Goal: Connect with others: Connect with others

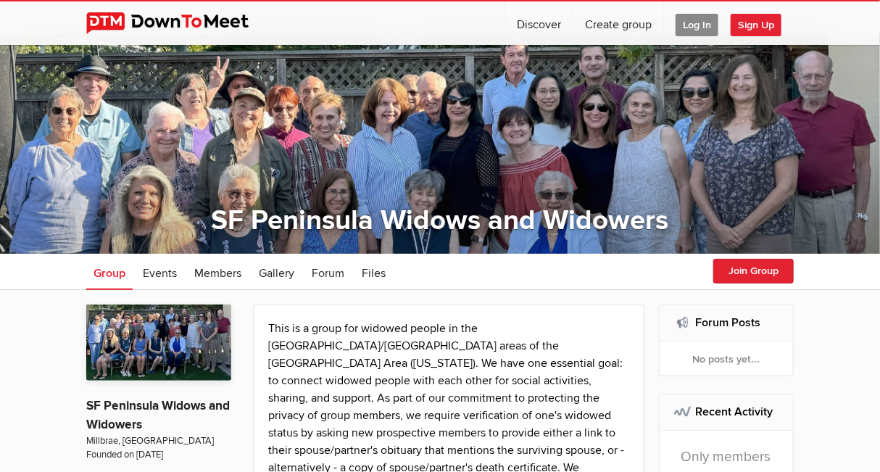
scroll to position [12, 0]
click at [745, 263] on button "Join Group" at bounding box center [753, 271] width 80 height 25
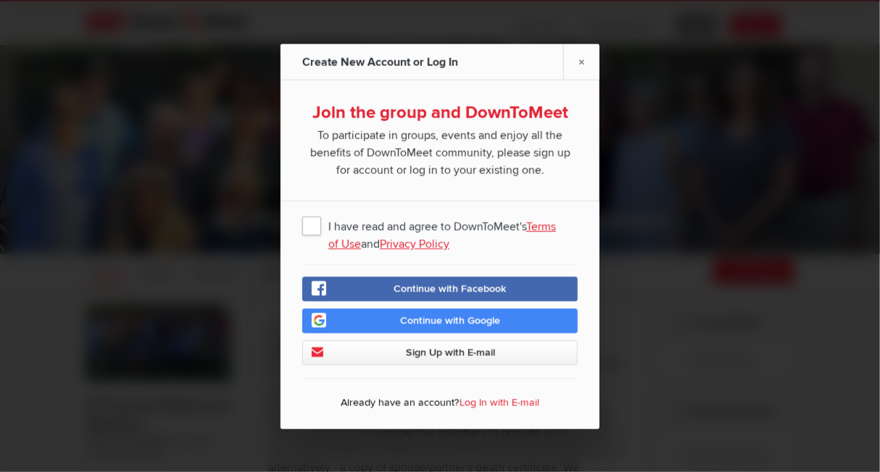
click at [311, 220] on span "I have read and agree to DownToMeet's Terms of Use and Privacy Policy" at bounding box center [440, 225] width 276 height 26
click at [0, 0] on input "I have read and agree to DownToMeet's Terms of Use and Privacy Policy" at bounding box center [0, 0] width 0 height 0
click at [415, 320] on span "Continue with Google" at bounding box center [450, 320] width 100 height 12
click at [450, 313] on link "Continue with Google" at bounding box center [440, 320] width 276 height 25
click at [431, 315] on span "Continue with Google" at bounding box center [450, 320] width 100 height 12
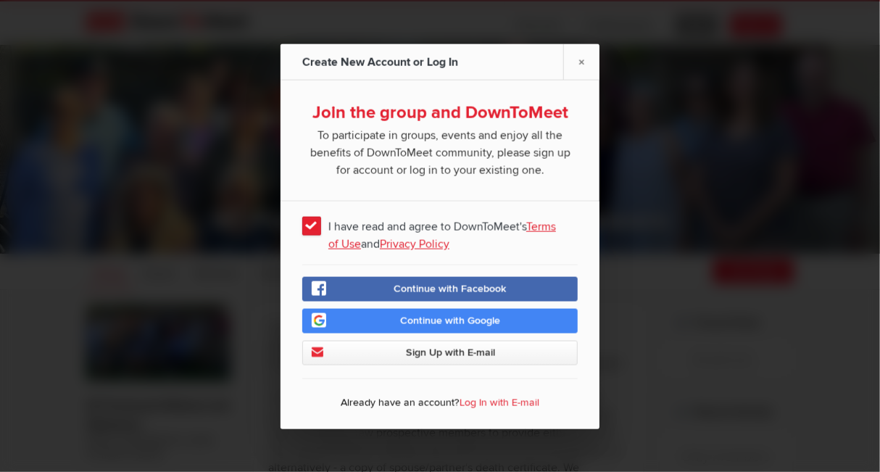
click at [437, 315] on span "Continue with Google" at bounding box center [450, 320] width 100 height 12
click at [441, 319] on span "Continue with Google" at bounding box center [450, 320] width 100 height 12
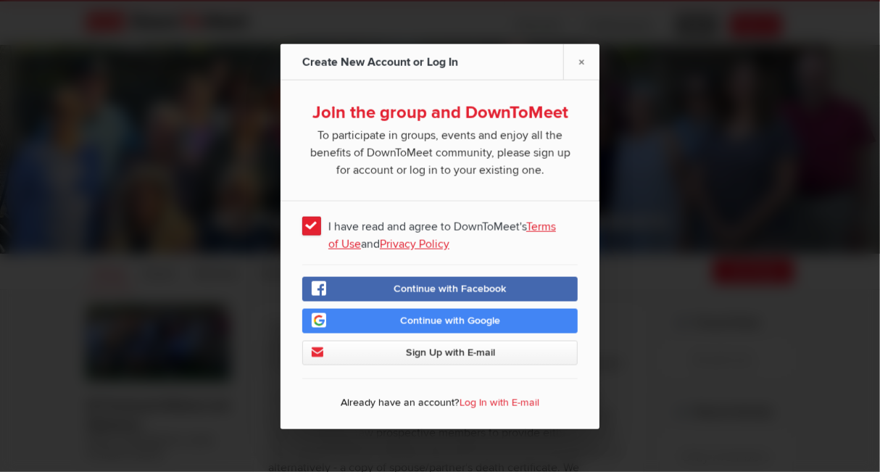
click at [432, 353] on span "Sign Up with E-mail" at bounding box center [450, 352] width 89 height 12
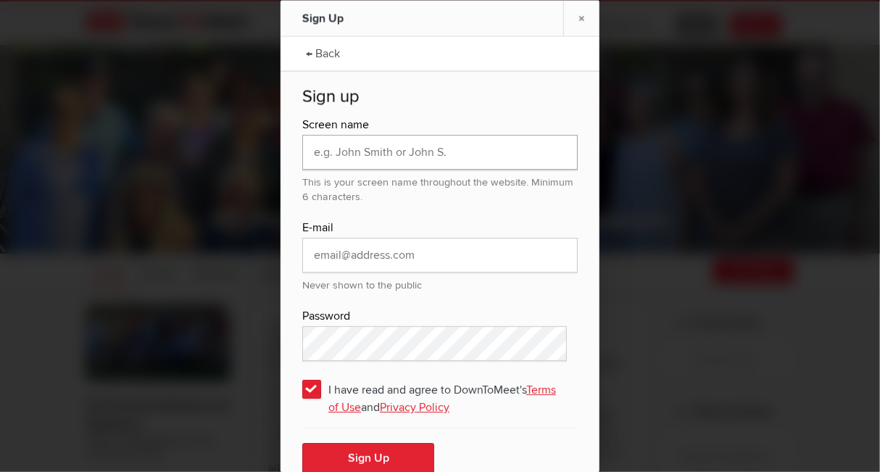
click at [365, 151] on input "text" at bounding box center [440, 152] width 276 height 35
type input "Kristen M"
click at [342, 252] on input "email" at bounding box center [440, 255] width 276 height 35
type input "[EMAIL_ADDRESS][DOMAIN_NAME]"
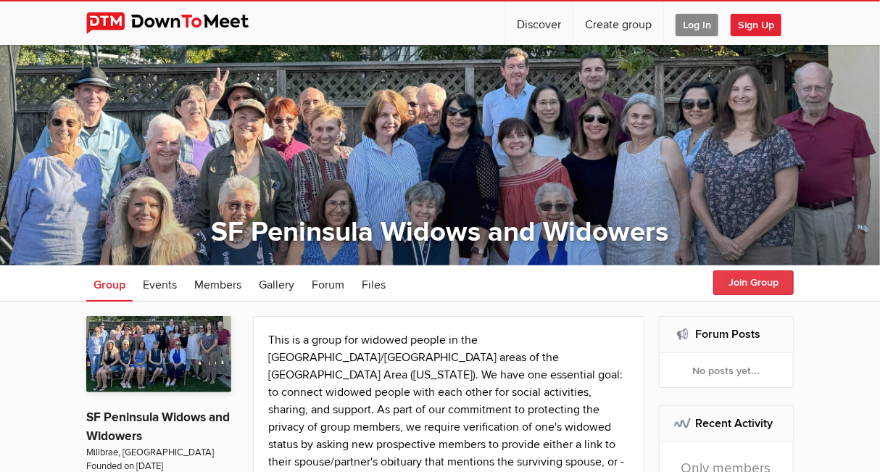
click at [731, 281] on button "Join Group" at bounding box center [753, 282] width 80 height 25
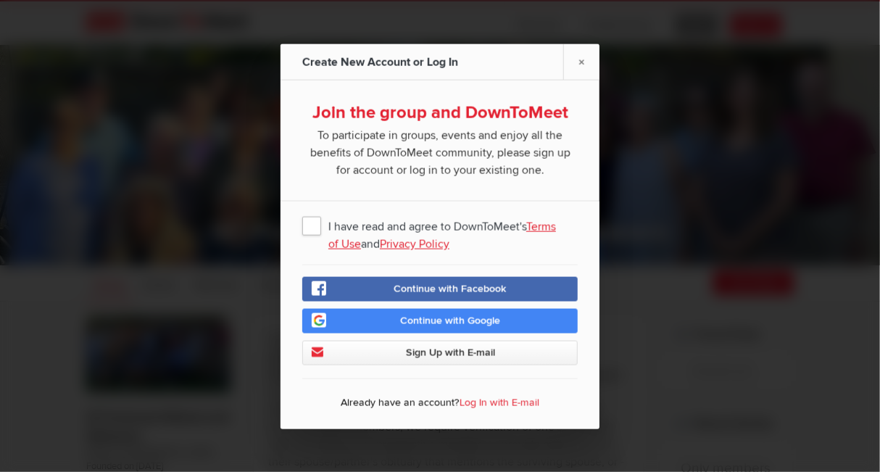
click at [313, 226] on span "I have read and agree to DownToMeet's Terms of Use and Privacy Policy" at bounding box center [440, 225] width 276 height 26
click at [0, 0] on input "I have read and agree to DownToMeet's Terms of Use and Privacy Policy" at bounding box center [0, 0] width 0 height 0
click at [424, 362] on link "Sign Up with E-mail" at bounding box center [440, 352] width 276 height 25
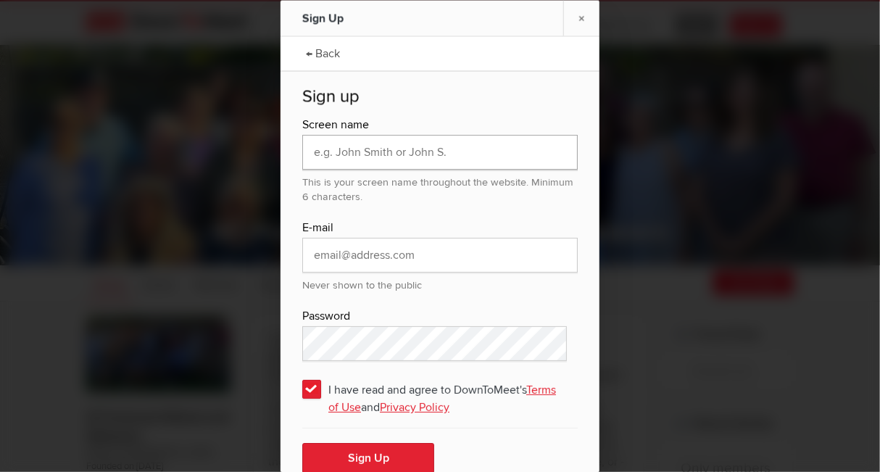
click at [341, 153] on input "text" at bounding box center [440, 152] width 276 height 35
type input "Kristen M"
click at [349, 257] on input "email" at bounding box center [440, 255] width 276 height 35
type input "[EMAIL_ADDRESS][DOMAIN_NAME]"
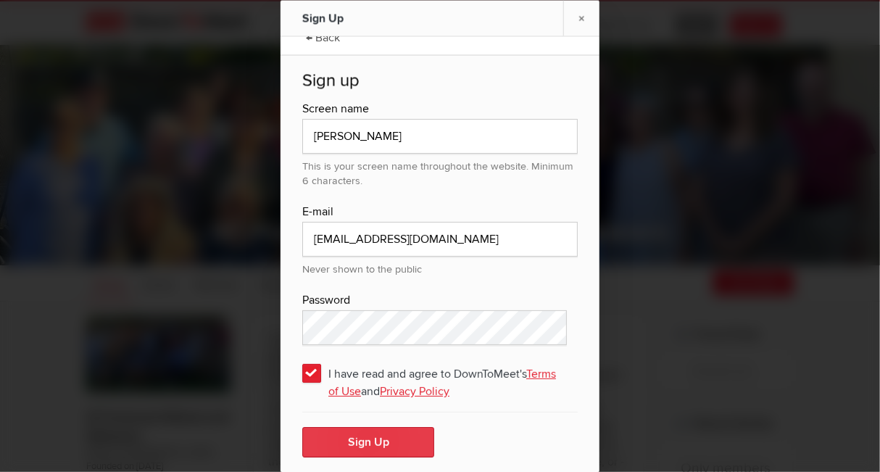
click at [351, 434] on button "Sign Up" at bounding box center [368, 442] width 132 height 30
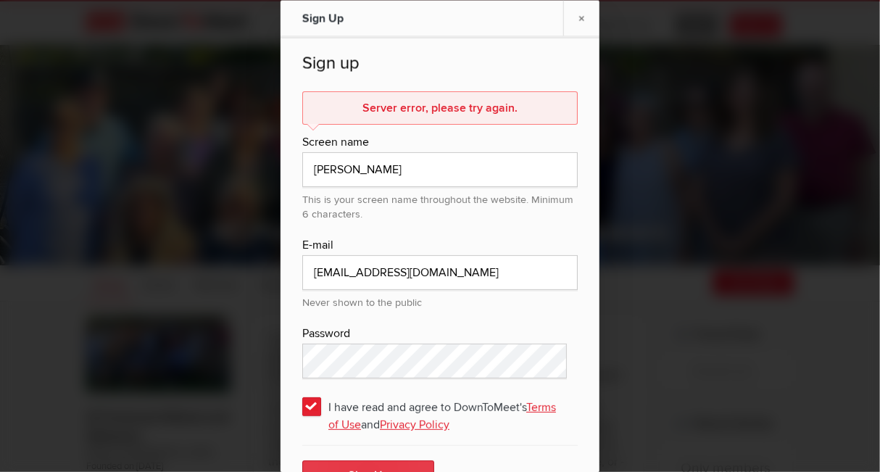
scroll to position [67, 0]
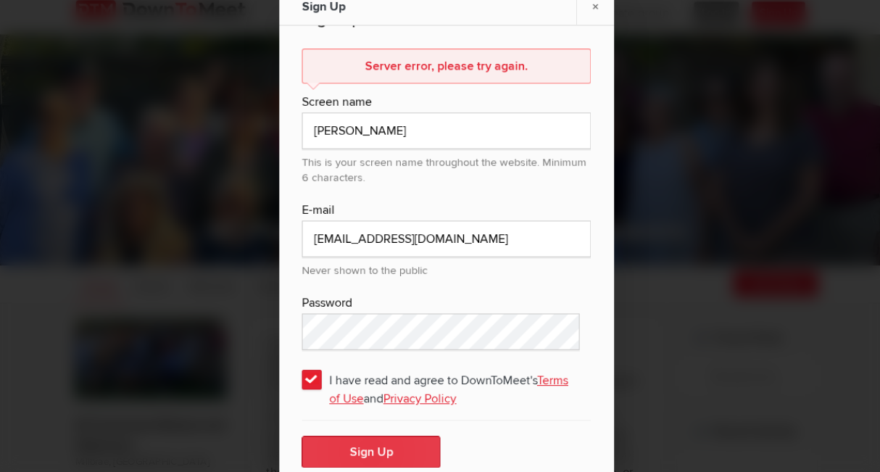
click at [356, 440] on button "Sign Up" at bounding box center [368, 442] width 132 height 30
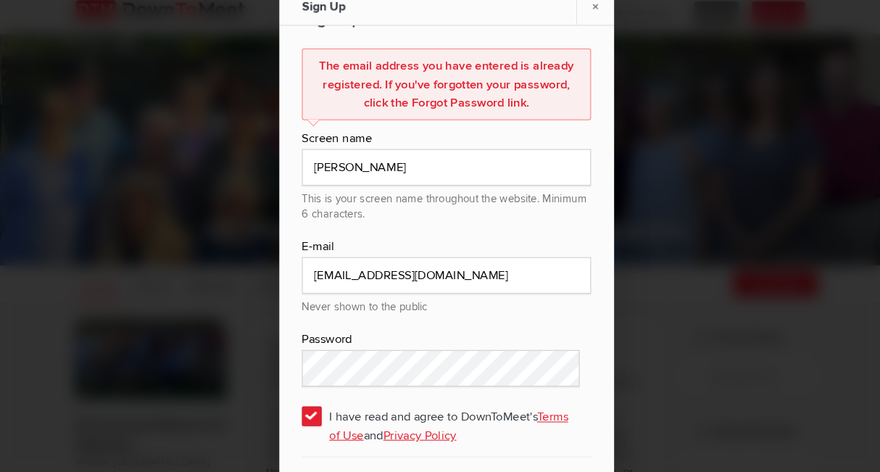
scroll to position [0, 0]
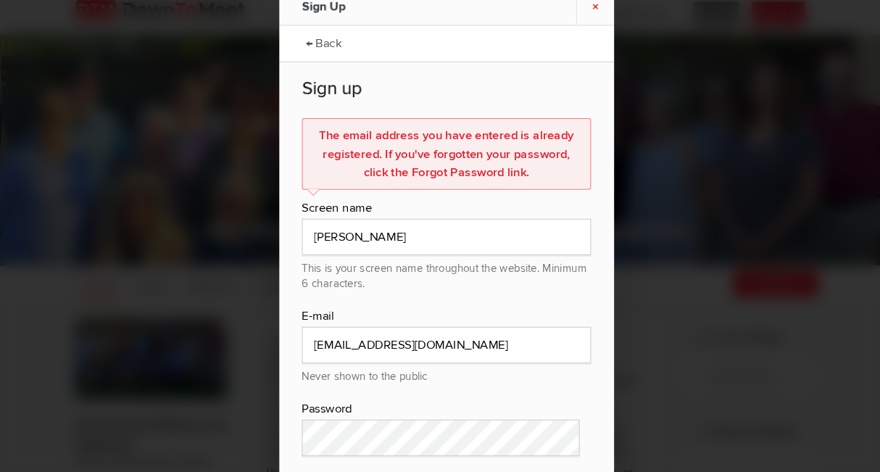
click at [582, 20] on link "×" at bounding box center [581, 18] width 36 height 36
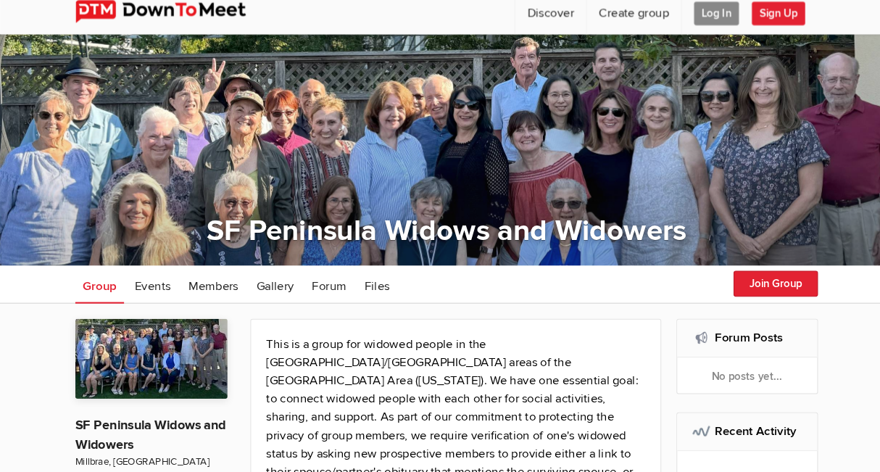
click at [690, 30] on span "Log In" at bounding box center [697, 25] width 43 height 22
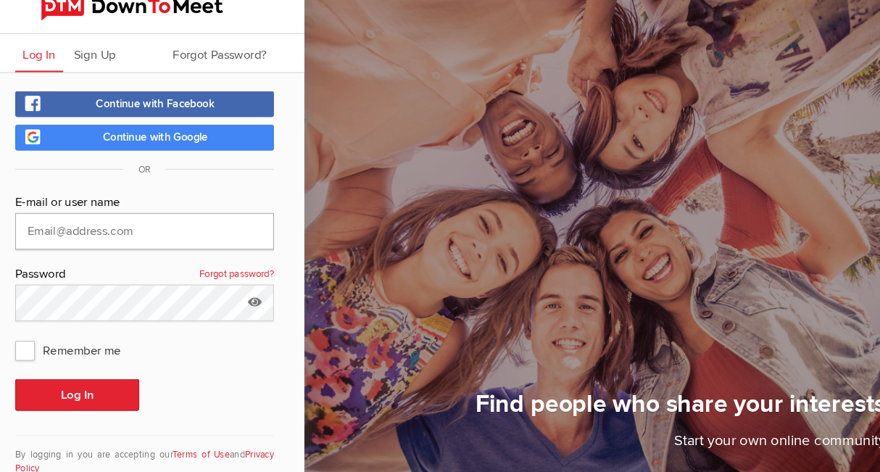
type input "[EMAIL_ADDRESS][DOMAIN_NAME]"
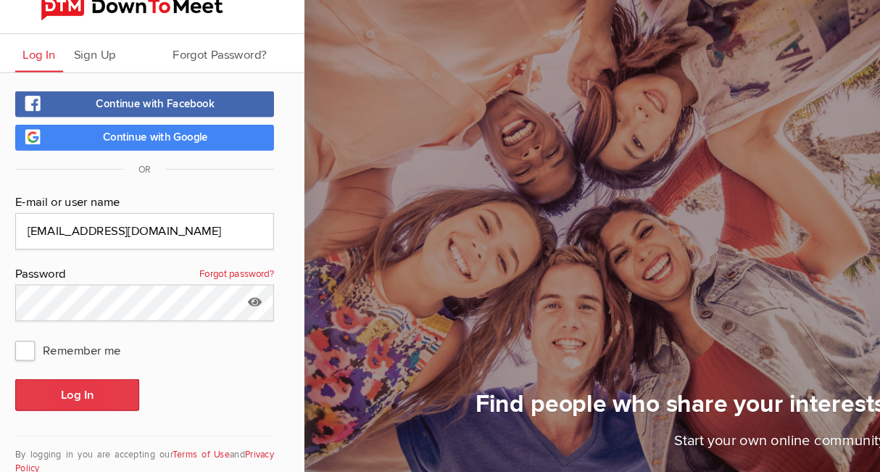
click at [72, 384] on button "Log In" at bounding box center [88, 388] width 118 height 30
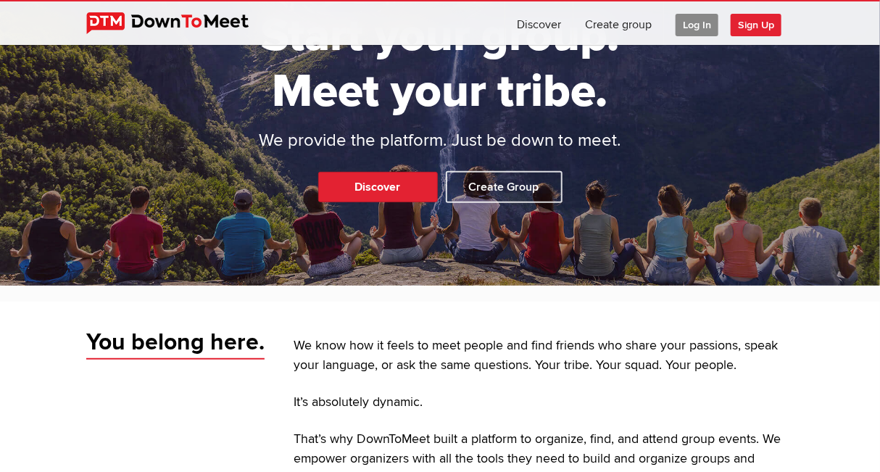
scroll to position [104, 0]
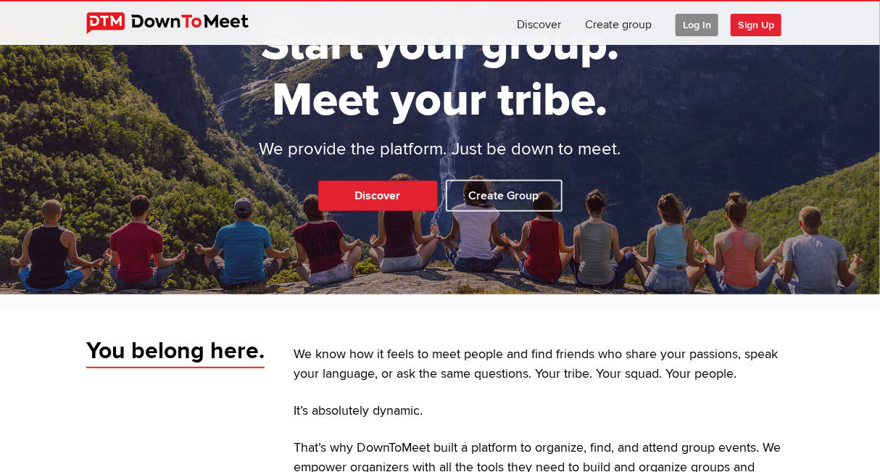
click at [700, 24] on span "Log In" at bounding box center [697, 25] width 43 height 22
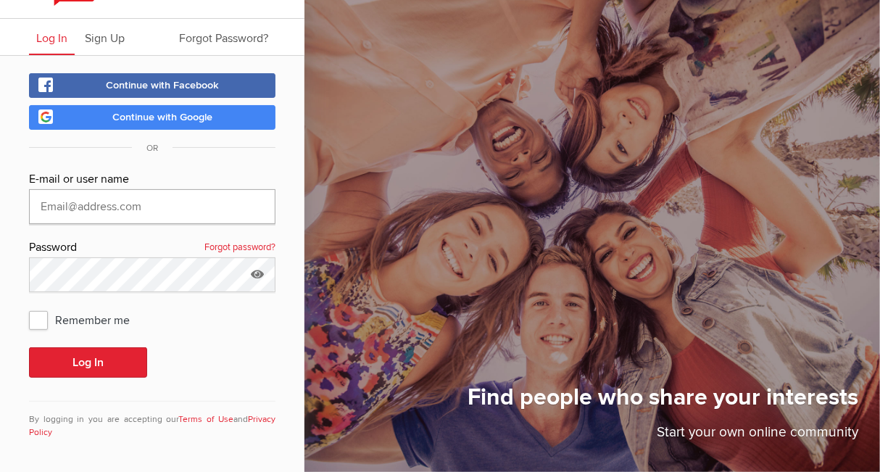
type input "[EMAIL_ADDRESS][DOMAIN_NAME]"
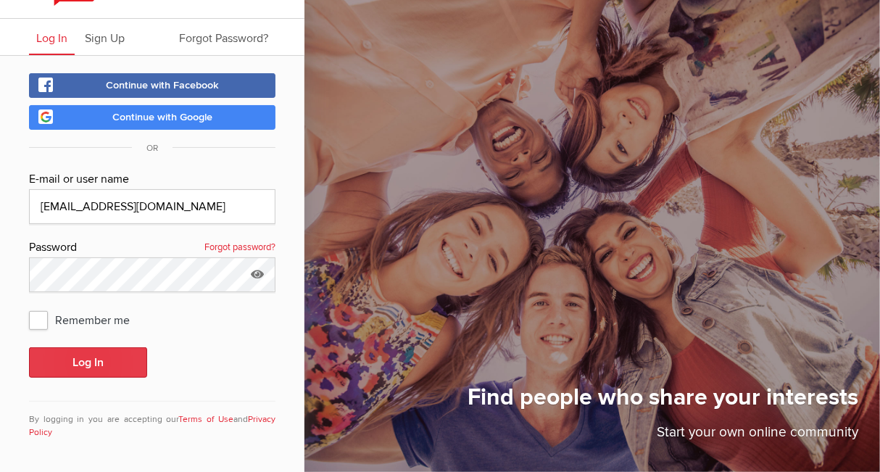
click at [73, 357] on button "Log In" at bounding box center [88, 362] width 118 height 30
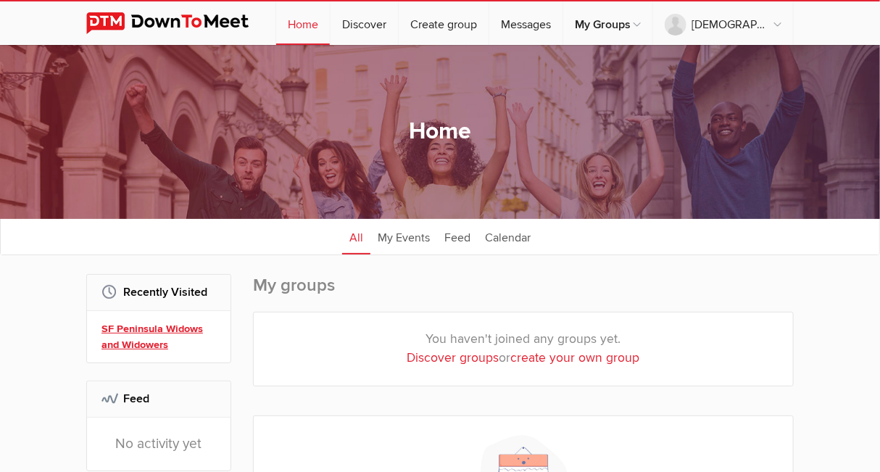
click at [146, 340] on link "SF Peninsula Widows and Widowers" at bounding box center [161, 336] width 119 height 31
